Goal: Information Seeking & Learning: Find specific page/section

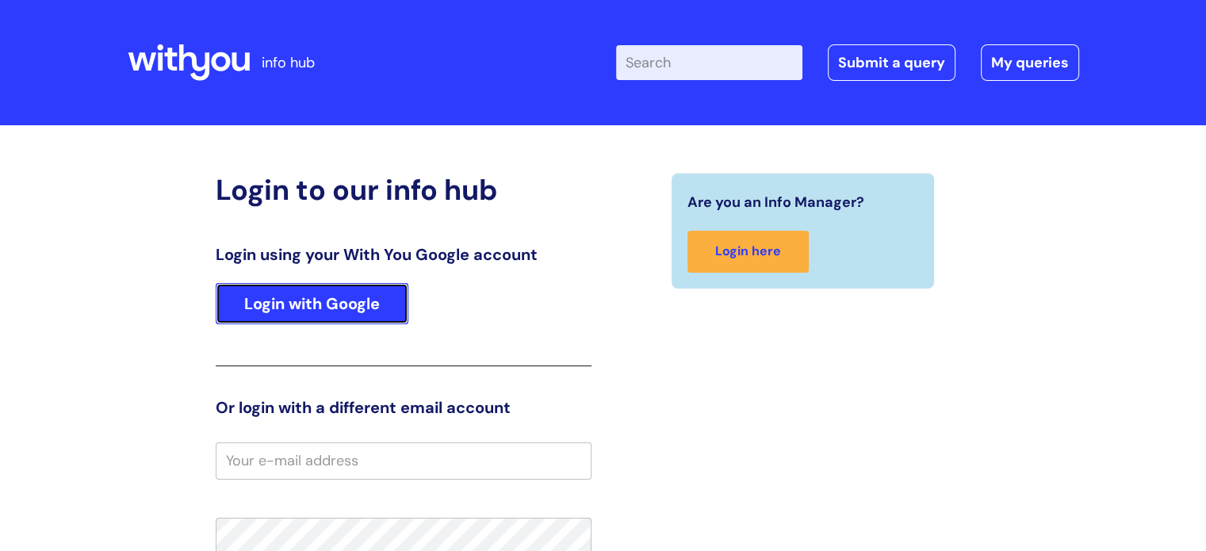
click at [284, 304] on link "Login with Google" at bounding box center [312, 303] width 193 height 41
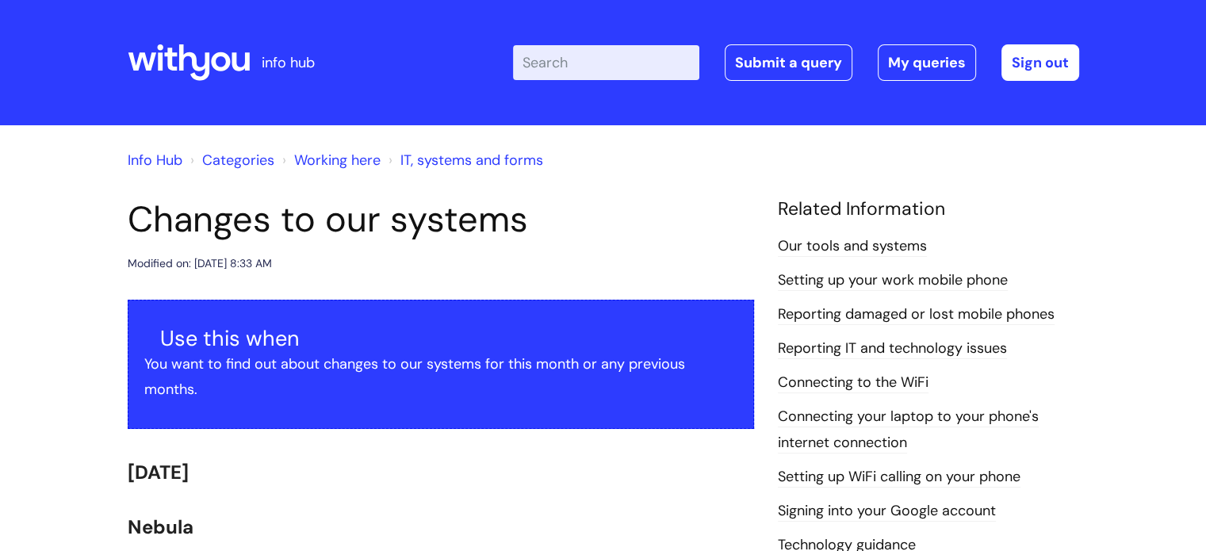
click at [335, 162] on link "Working here" at bounding box center [337, 160] width 86 height 19
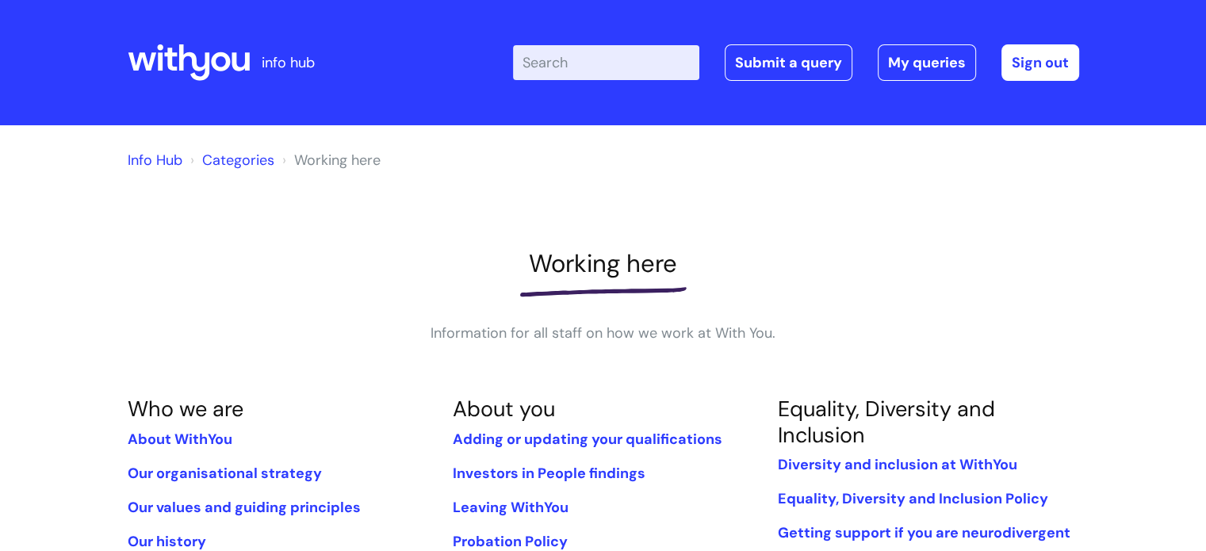
click at [162, 160] on link "Info Hub" at bounding box center [155, 160] width 55 height 19
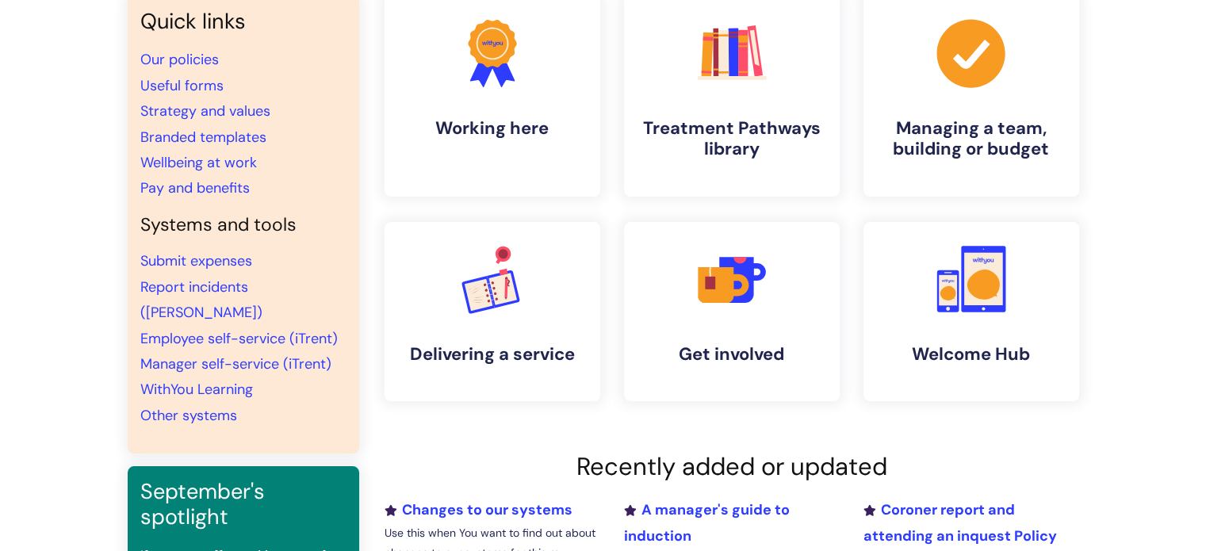
scroll to position [159, 0]
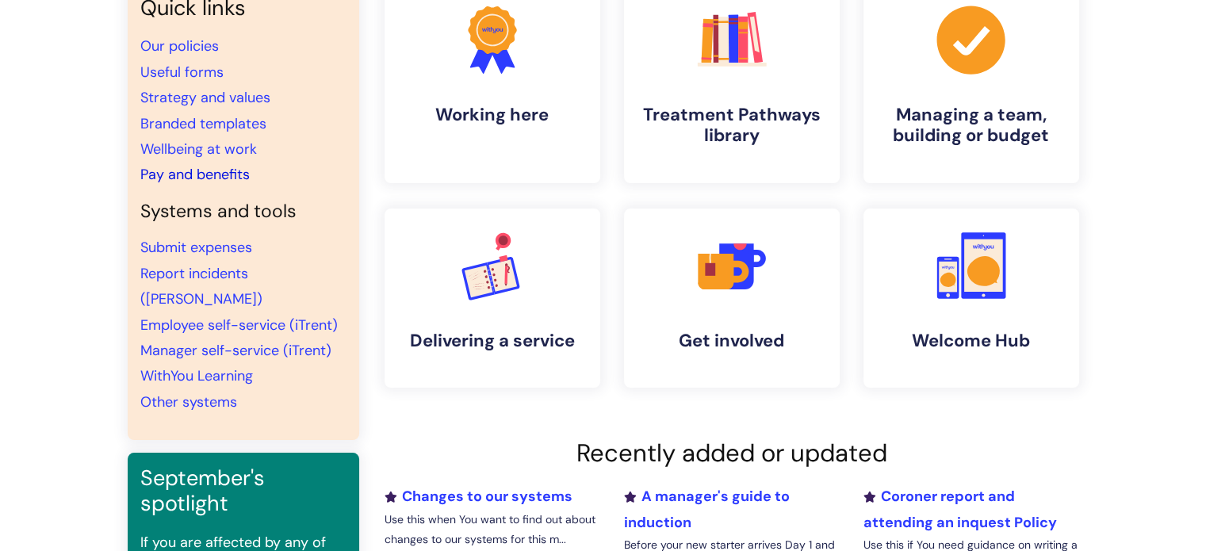
click at [187, 172] on link "Pay and benefits" at bounding box center [194, 174] width 109 height 19
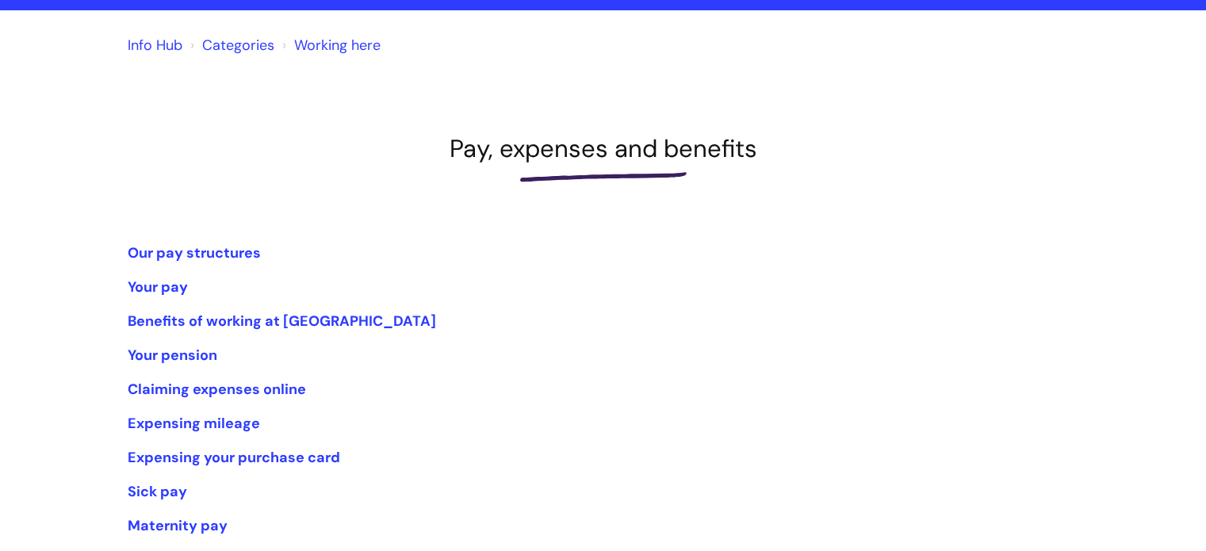
scroll to position [159, 0]
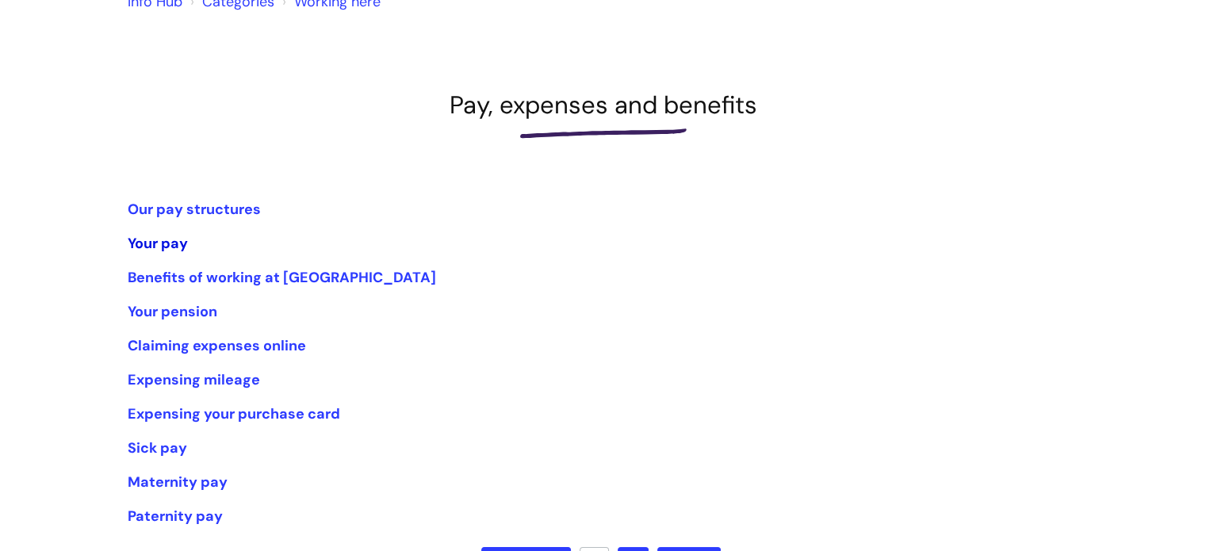
click at [144, 244] on link "Your pay" at bounding box center [158, 243] width 60 height 19
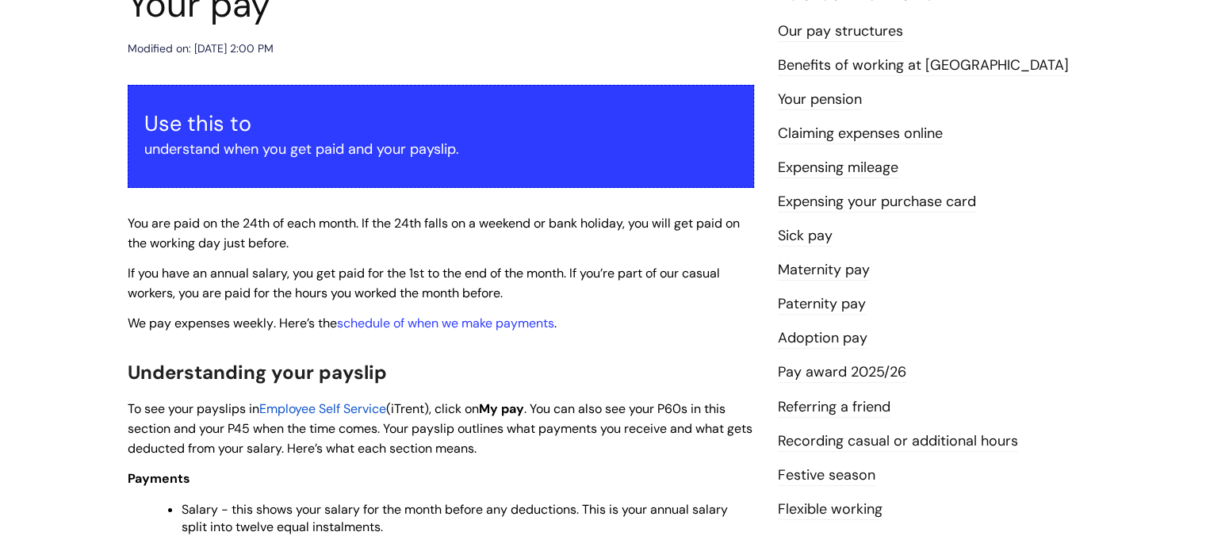
scroll to position [317, 0]
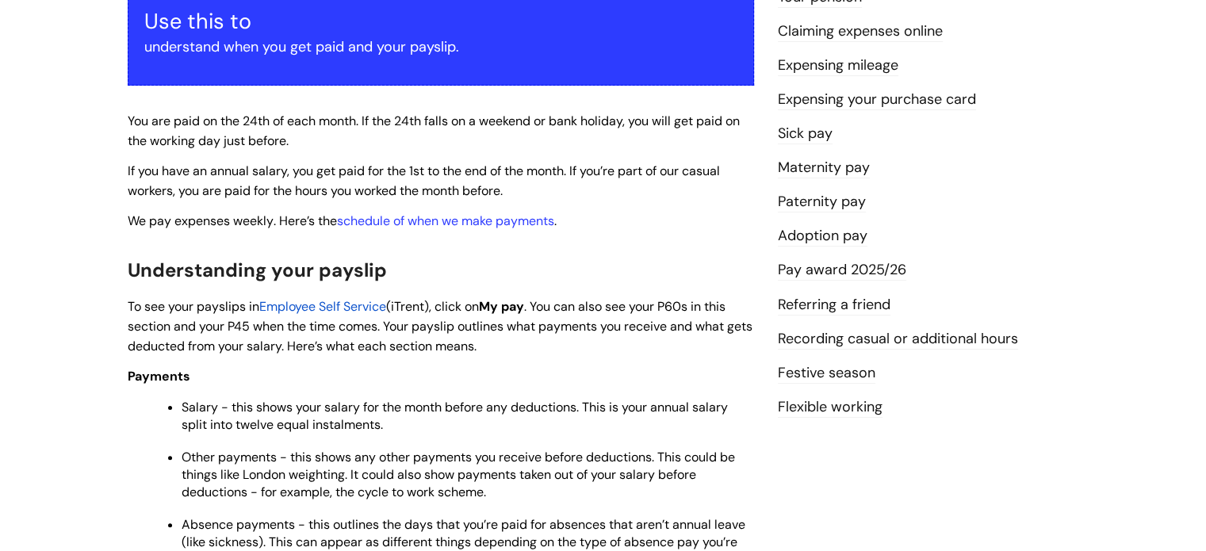
click at [273, 305] on span "Employee Self Service" at bounding box center [322, 306] width 127 height 17
